Goal: Task Accomplishment & Management: Manage account settings

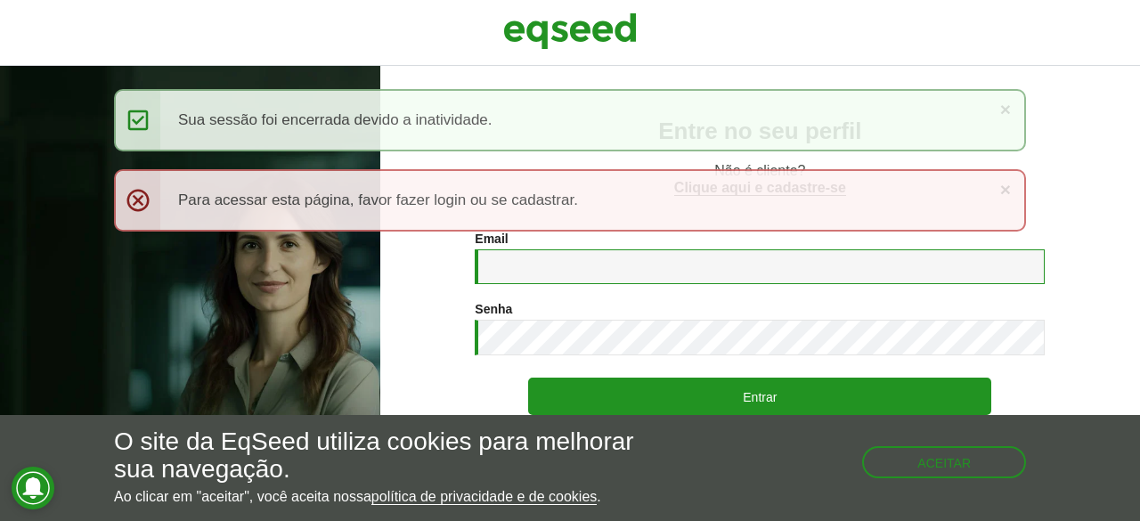
click at [547, 265] on input "Email *" at bounding box center [760, 266] width 570 height 35
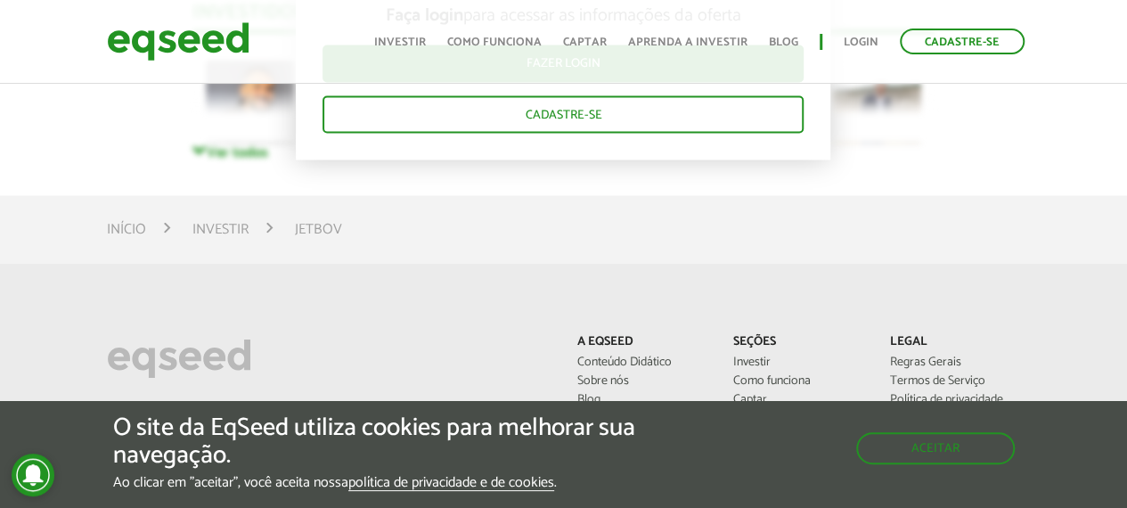
scroll to position [5378, 0]
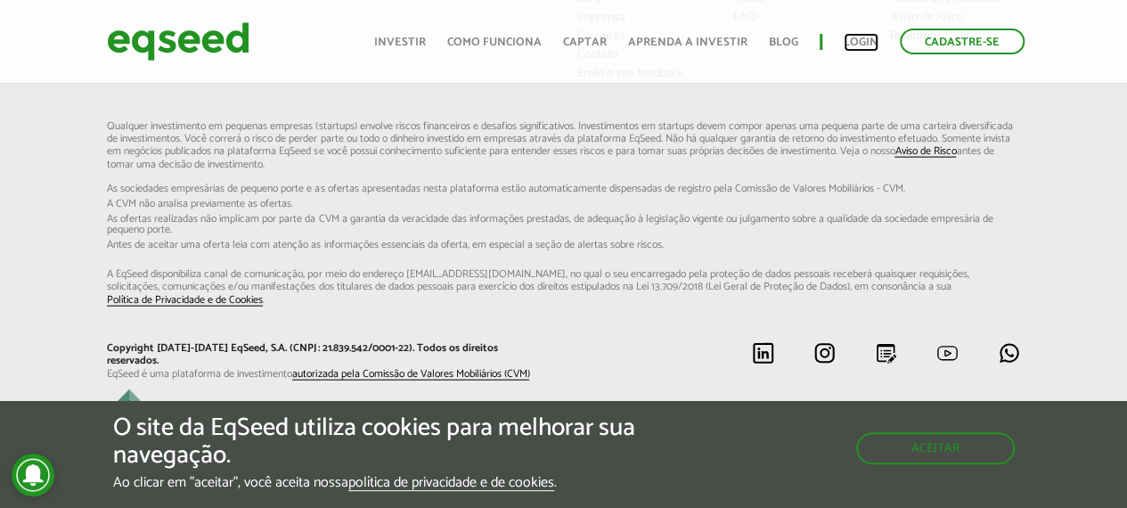
click at [860, 43] on link "Login" at bounding box center [861, 43] width 35 height 12
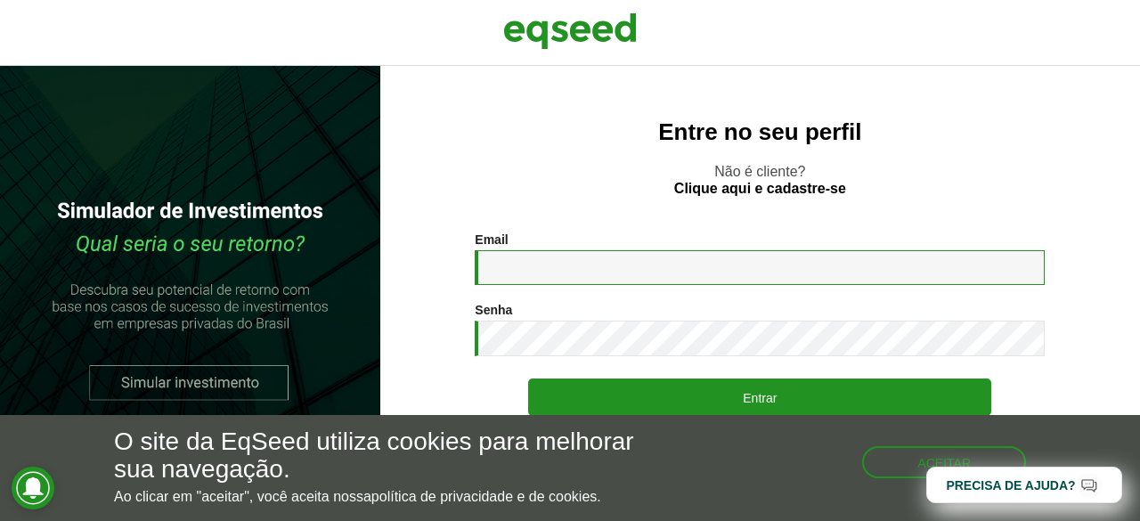
click at [522, 259] on input "Email *" at bounding box center [760, 267] width 570 height 35
type input "**********"
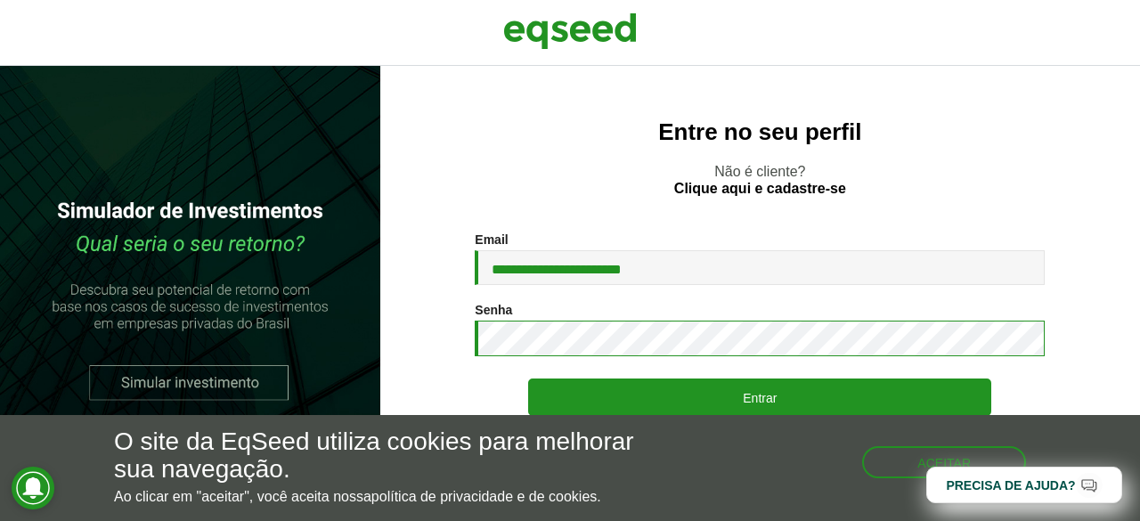
click at [528, 379] on button "Entrar" at bounding box center [759, 397] width 463 height 37
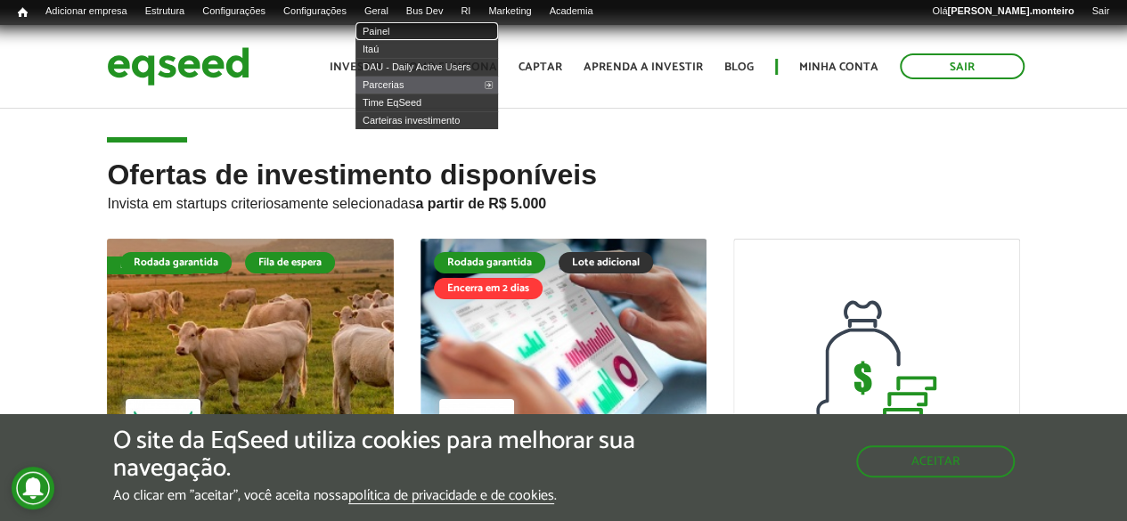
click at [406, 29] on link "Painel" at bounding box center [426, 31] width 143 height 18
